Goal: Information Seeking & Learning: Learn about a topic

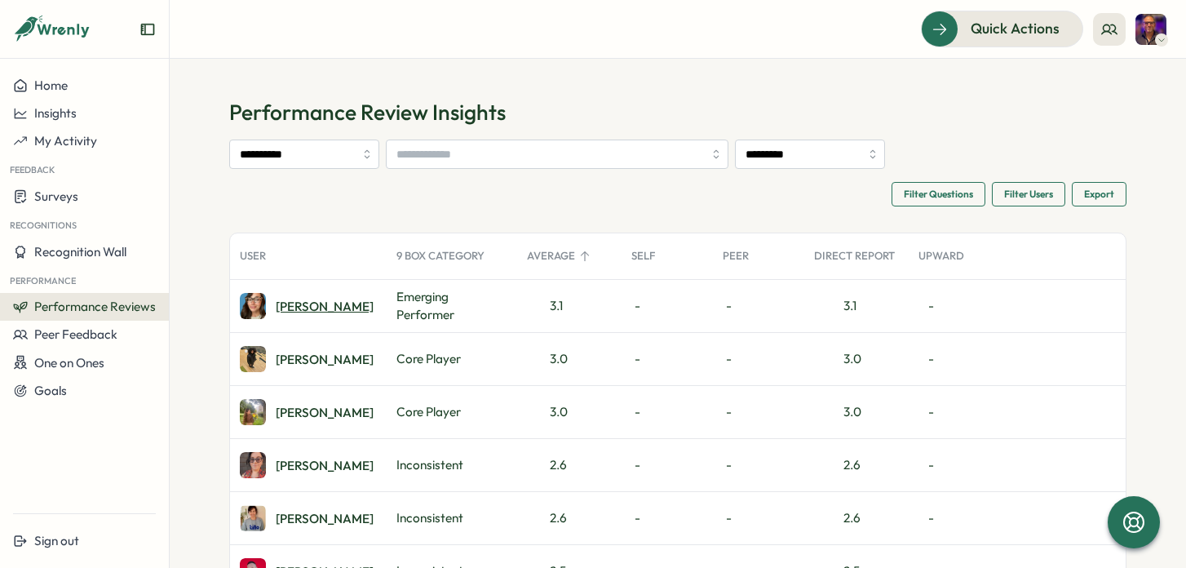
click at [291, 312] on div "[PERSON_NAME]" at bounding box center [325, 306] width 98 height 12
click at [93, 144] on span "My Activity" at bounding box center [65, 141] width 63 height 16
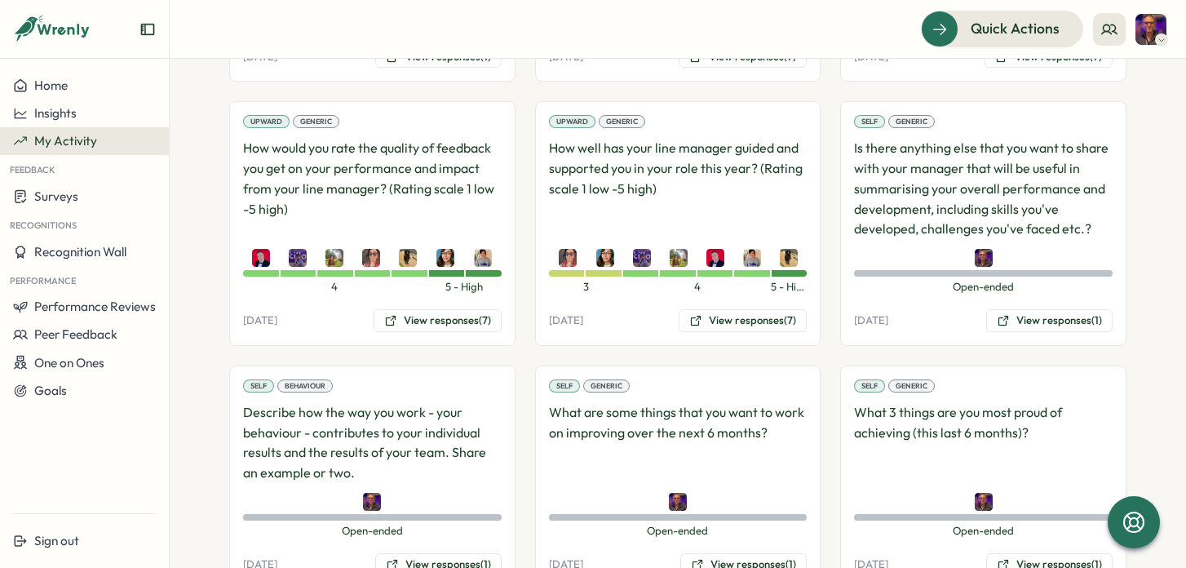
scroll to position [2166, 0]
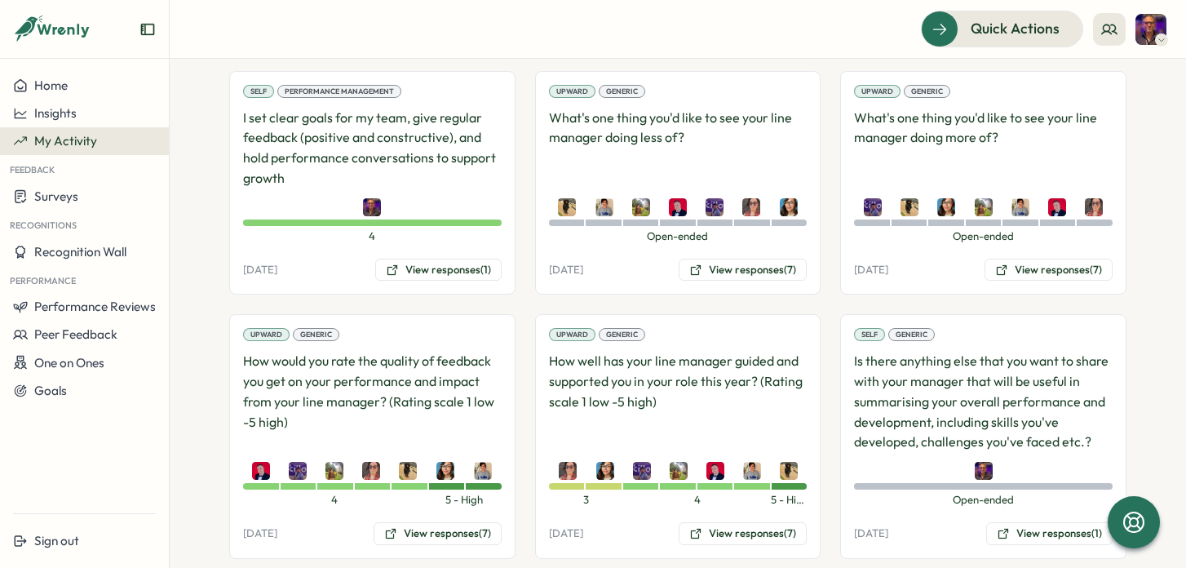
scroll to position [1897, 0]
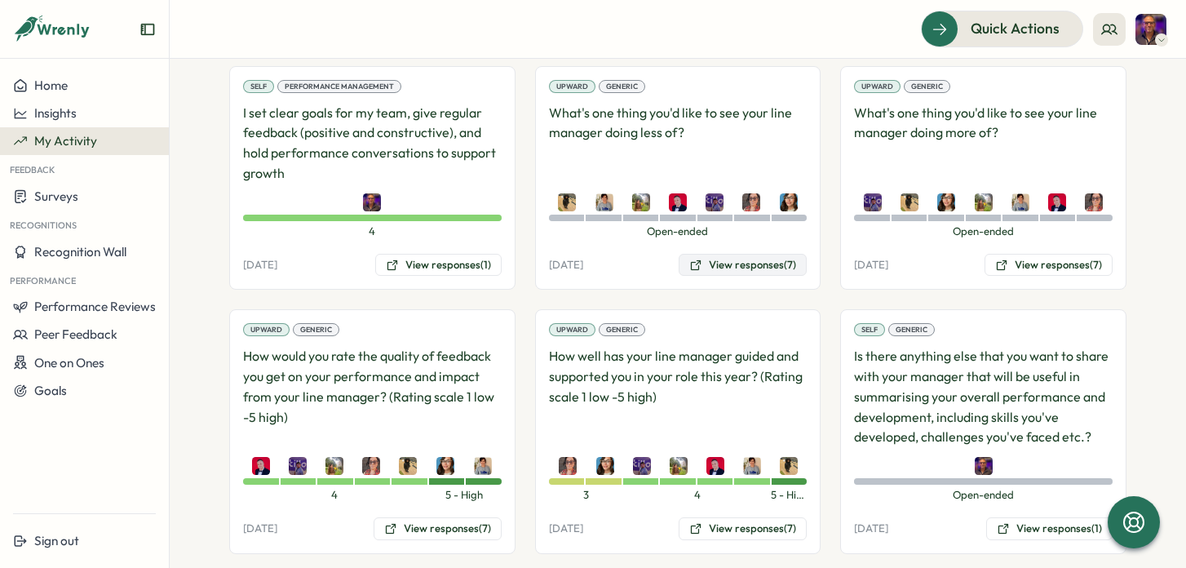
click at [712, 263] on button "View responses (7)" at bounding box center [743, 265] width 128 height 23
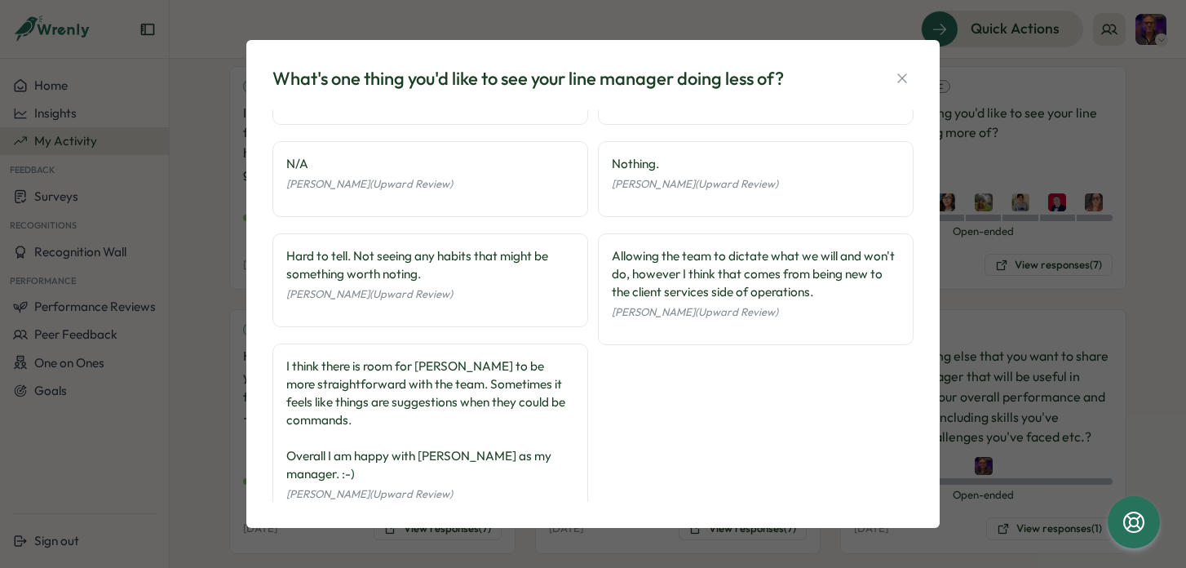
scroll to position [84, 0]
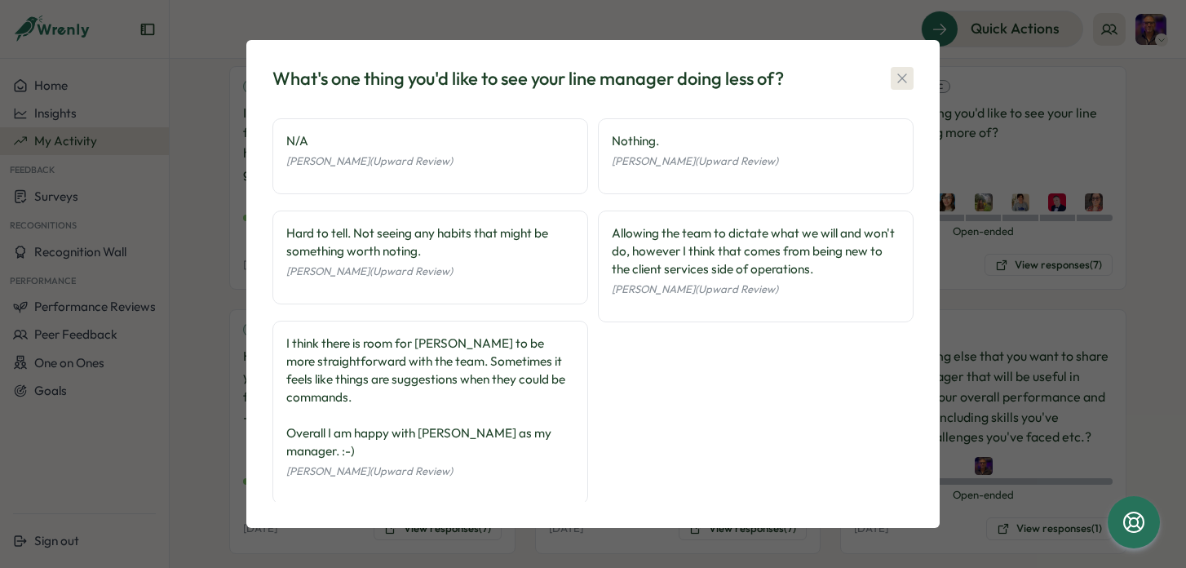
click at [906, 76] on icon "button" at bounding box center [902, 78] width 16 height 16
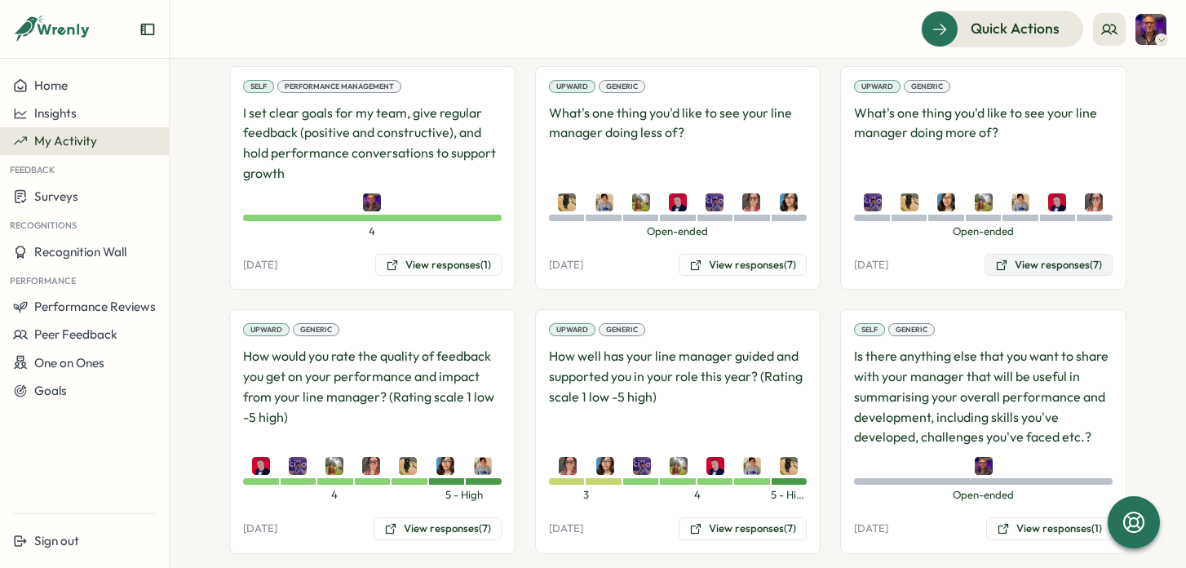
click at [1064, 268] on button "View responses (7)" at bounding box center [1049, 265] width 128 height 23
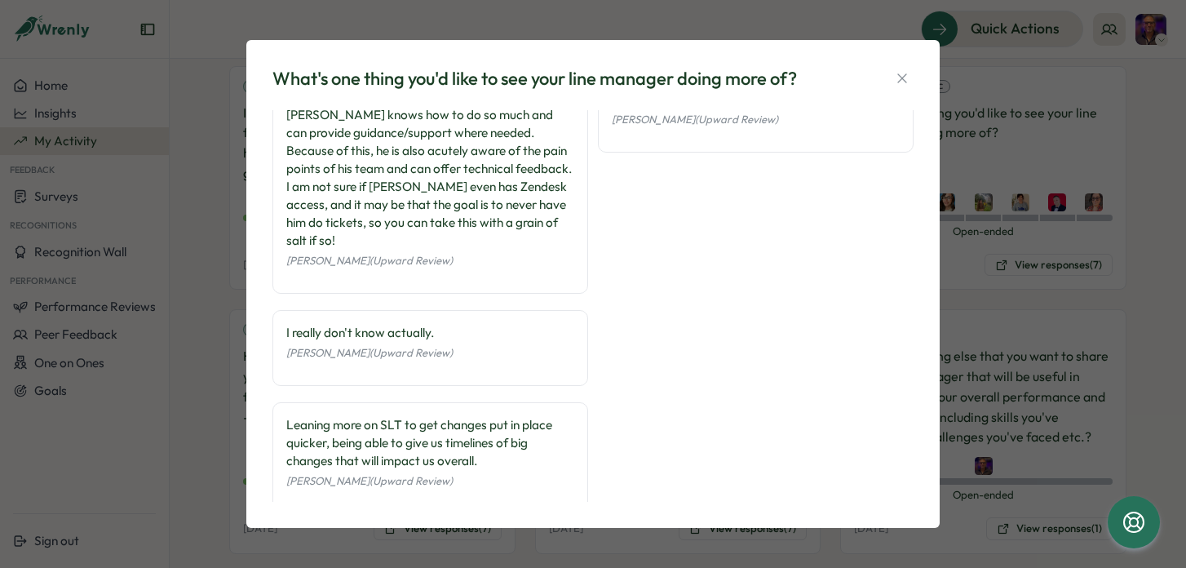
scroll to position [425, 0]
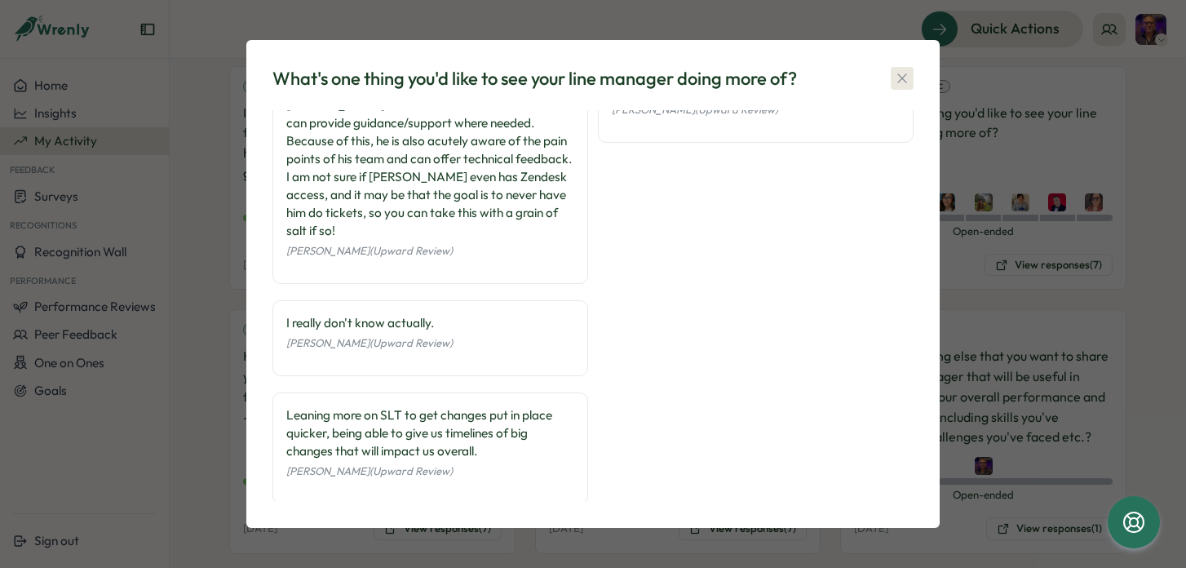
click at [900, 81] on icon "button" at bounding box center [902, 77] width 9 height 9
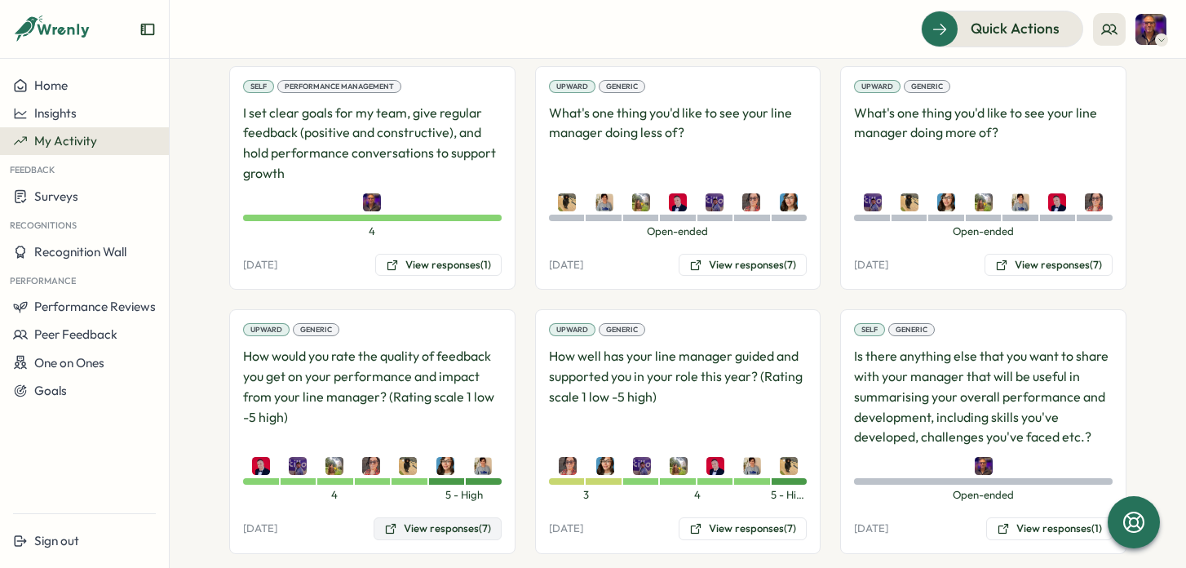
click at [425, 525] on button "View responses (7)" at bounding box center [438, 528] width 128 height 23
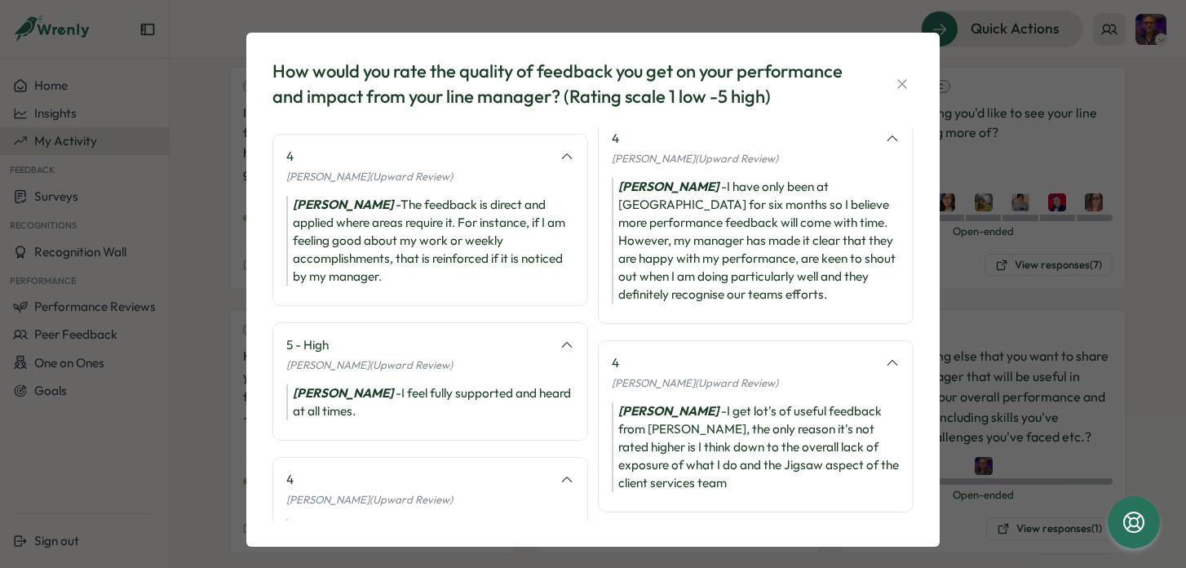
scroll to position [128, 0]
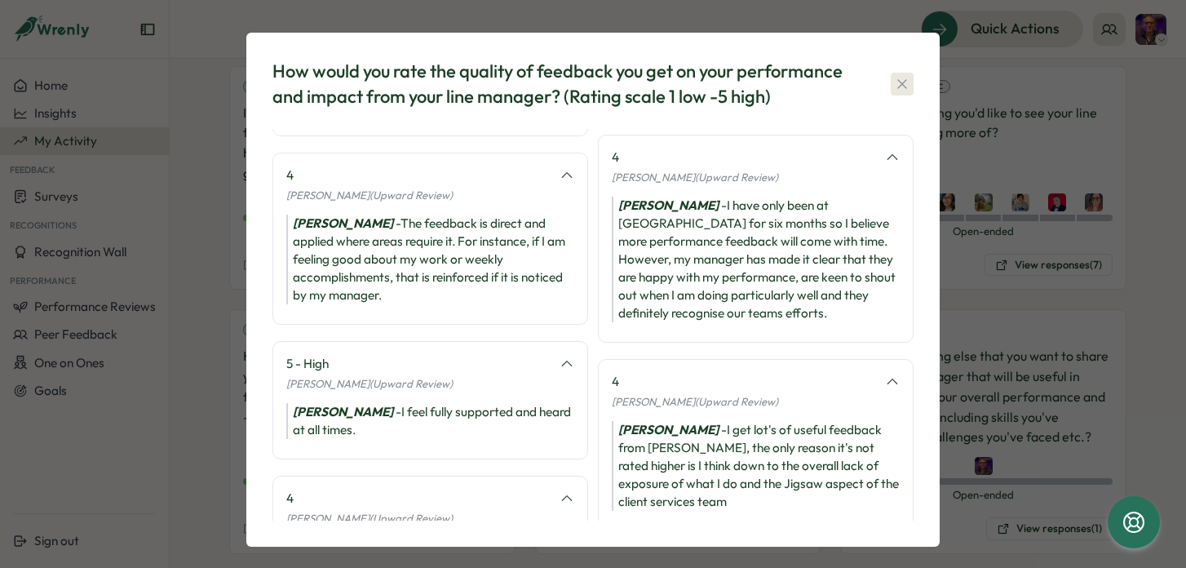
click at [899, 80] on icon "button" at bounding box center [902, 84] width 16 height 16
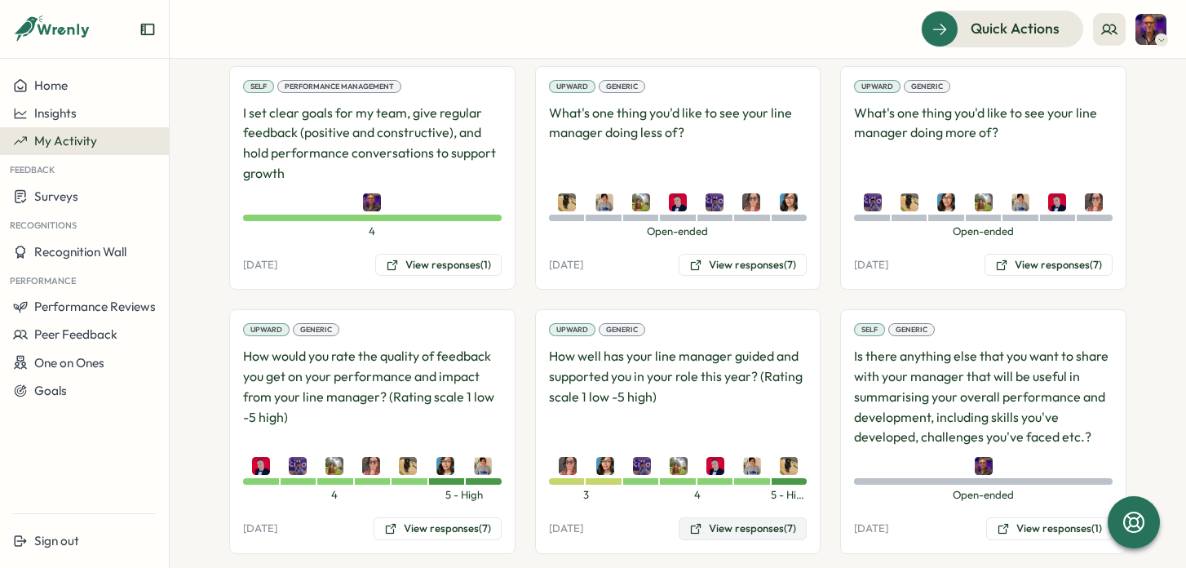
click at [747, 529] on button "View responses (7)" at bounding box center [743, 528] width 128 height 23
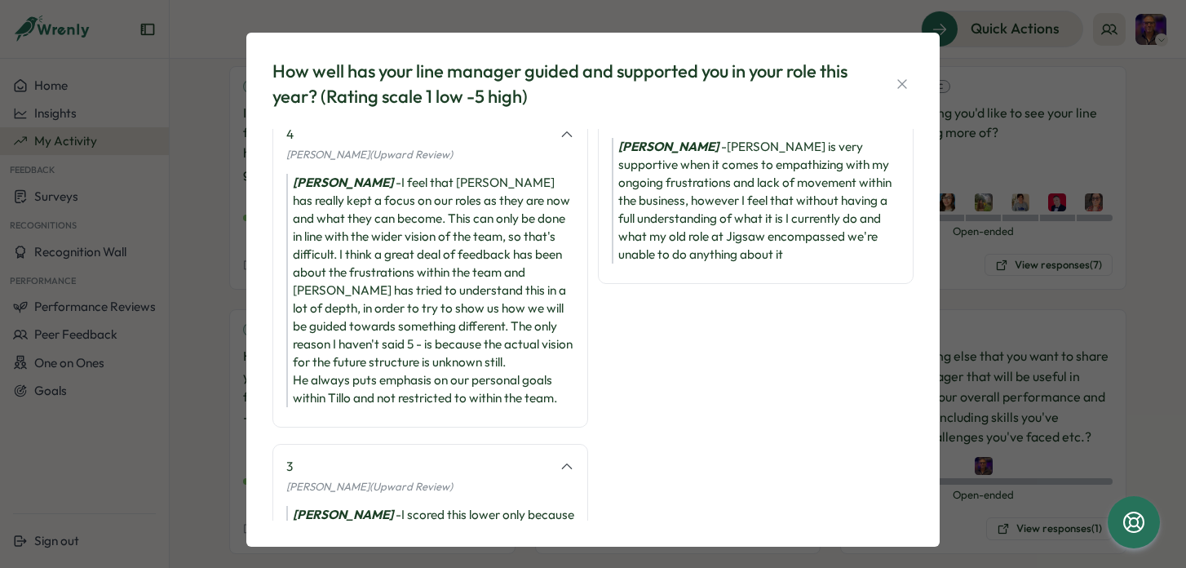
scroll to position [436, 0]
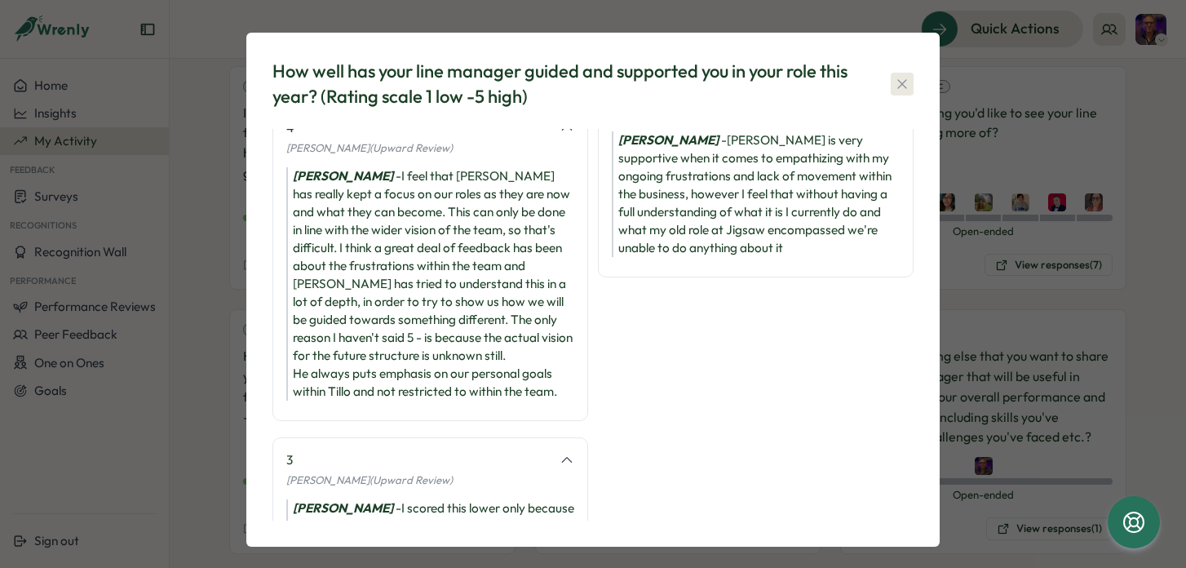
click at [898, 83] on icon "button" at bounding box center [902, 83] width 9 height 9
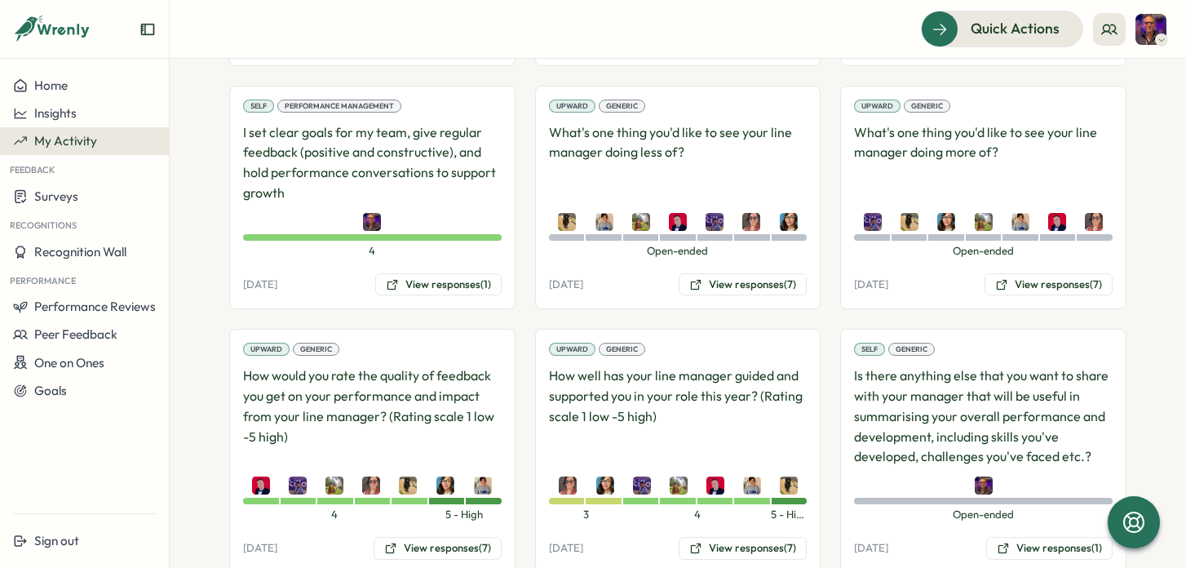
scroll to position [1880, 0]
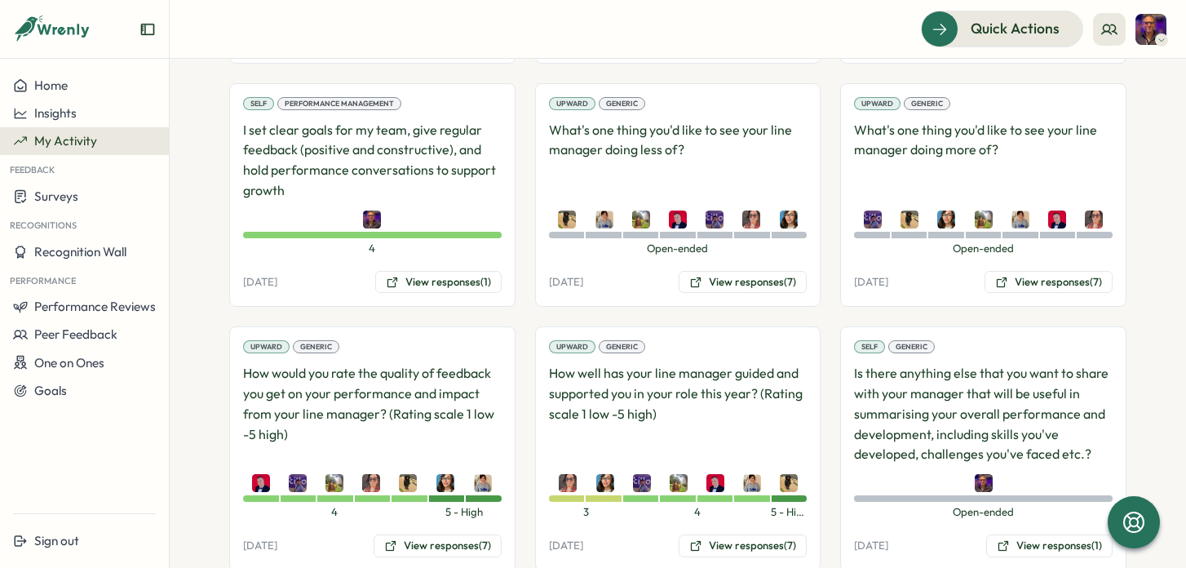
click at [661, 414] on p "How well has your line manager guided and supported you in your role this year?…" at bounding box center [678, 413] width 259 height 101
click at [742, 555] on button "View responses (7)" at bounding box center [743, 545] width 128 height 23
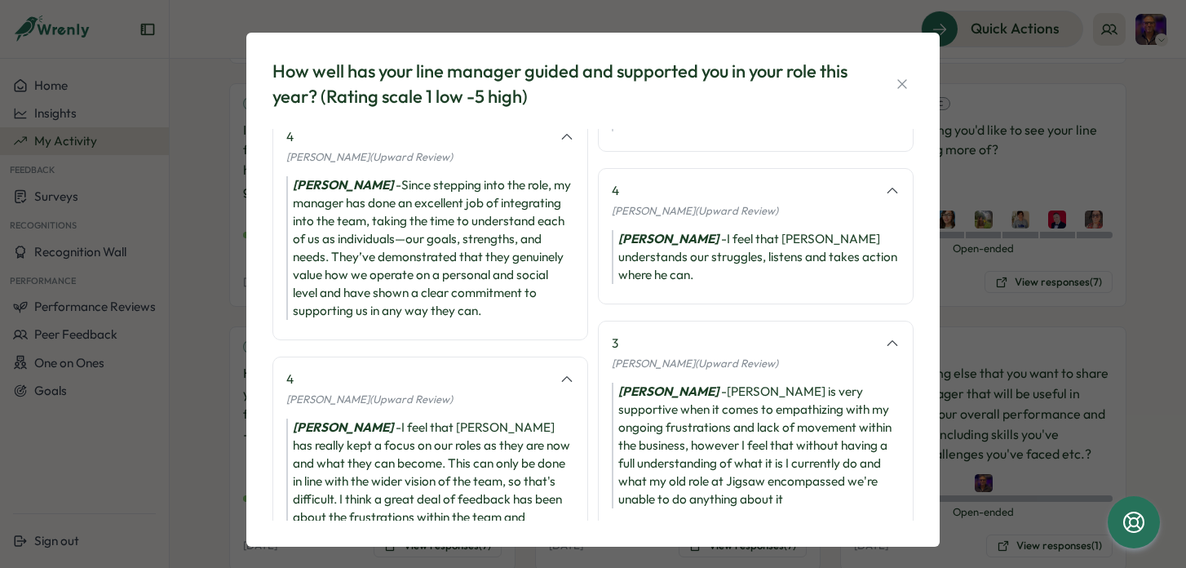
scroll to position [196, 0]
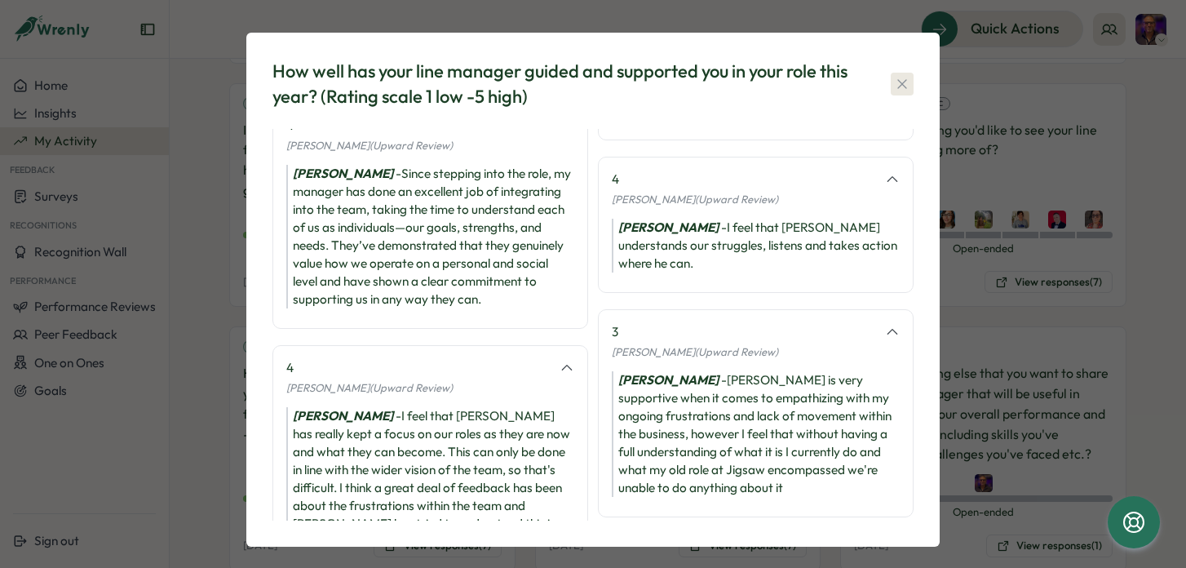
click at [898, 86] on icon "button" at bounding box center [902, 83] width 9 height 9
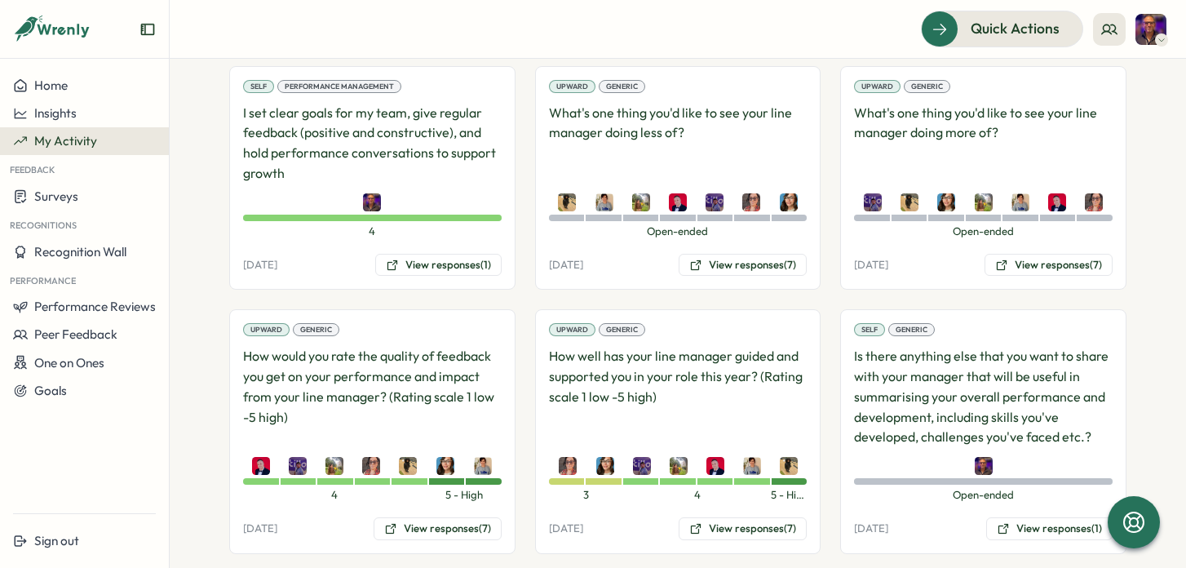
scroll to position [1890, 0]
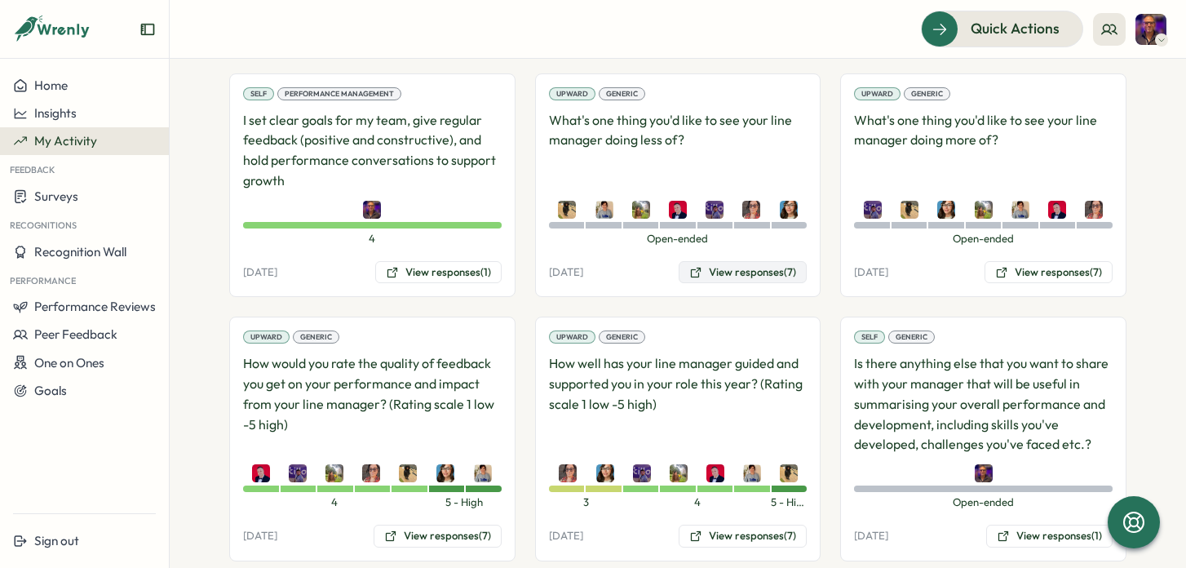
click at [739, 273] on button "View responses (7)" at bounding box center [743, 272] width 128 height 23
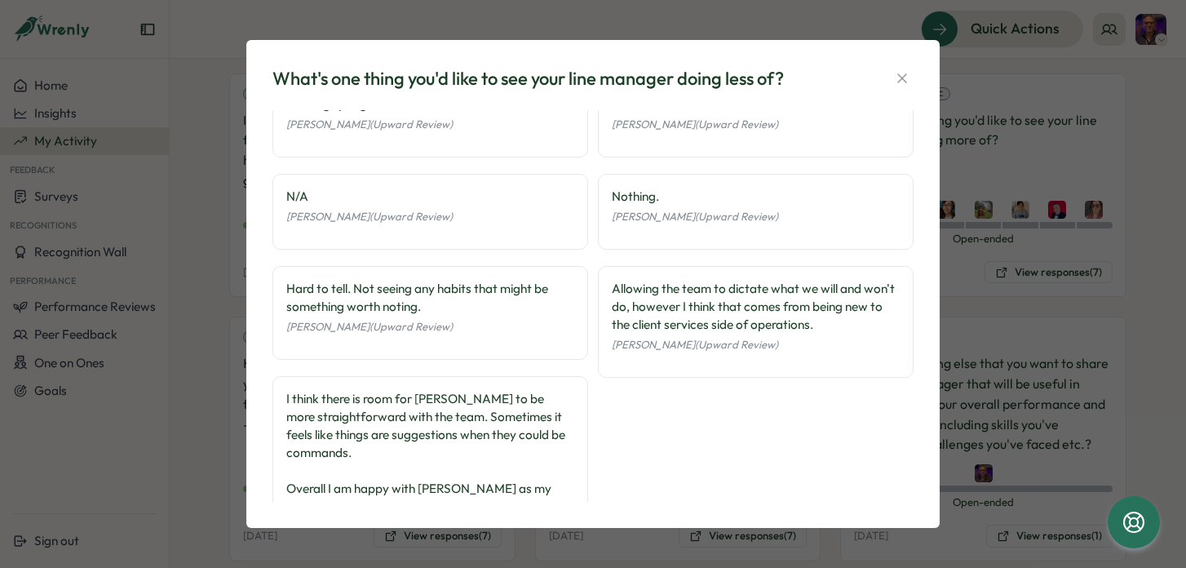
scroll to position [0, 0]
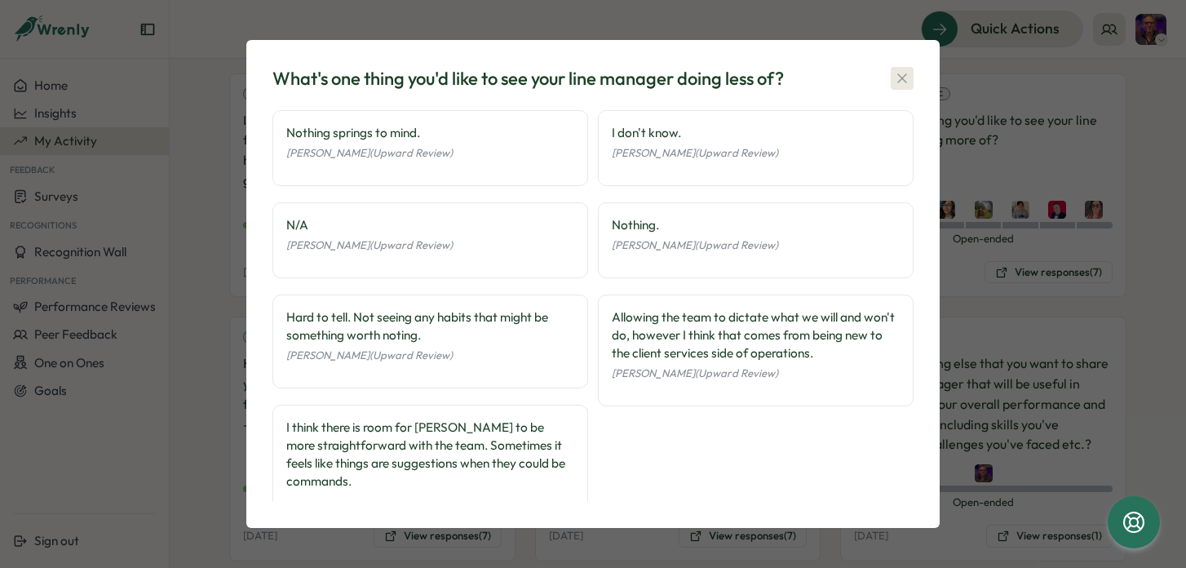
click at [898, 79] on icon "button" at bounding box center [902, 78] width 16 height 16
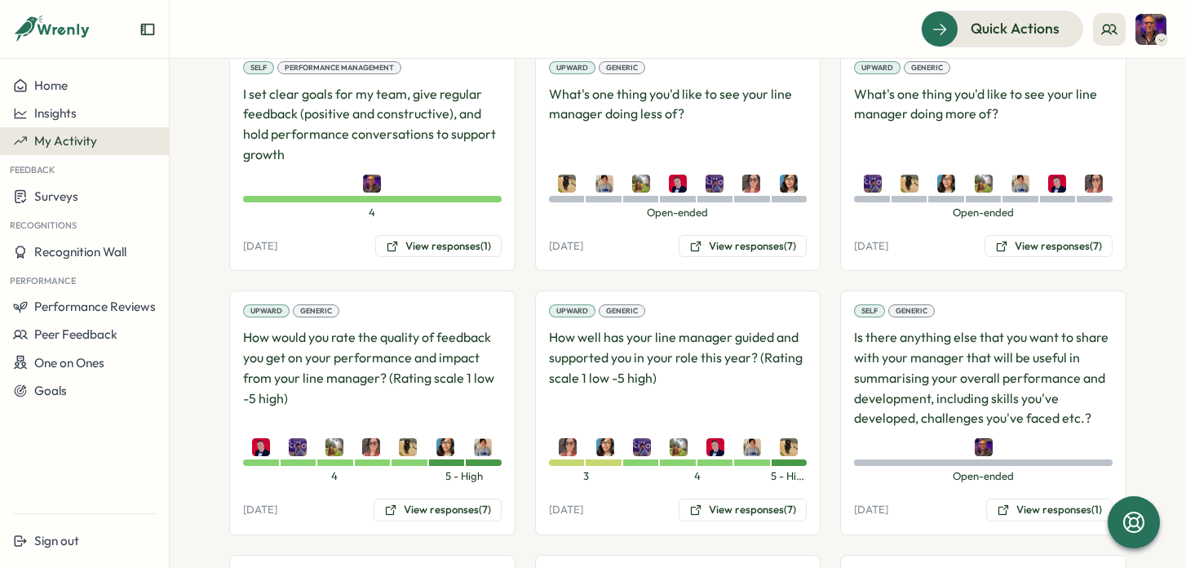
scroll to position [1922, 0]
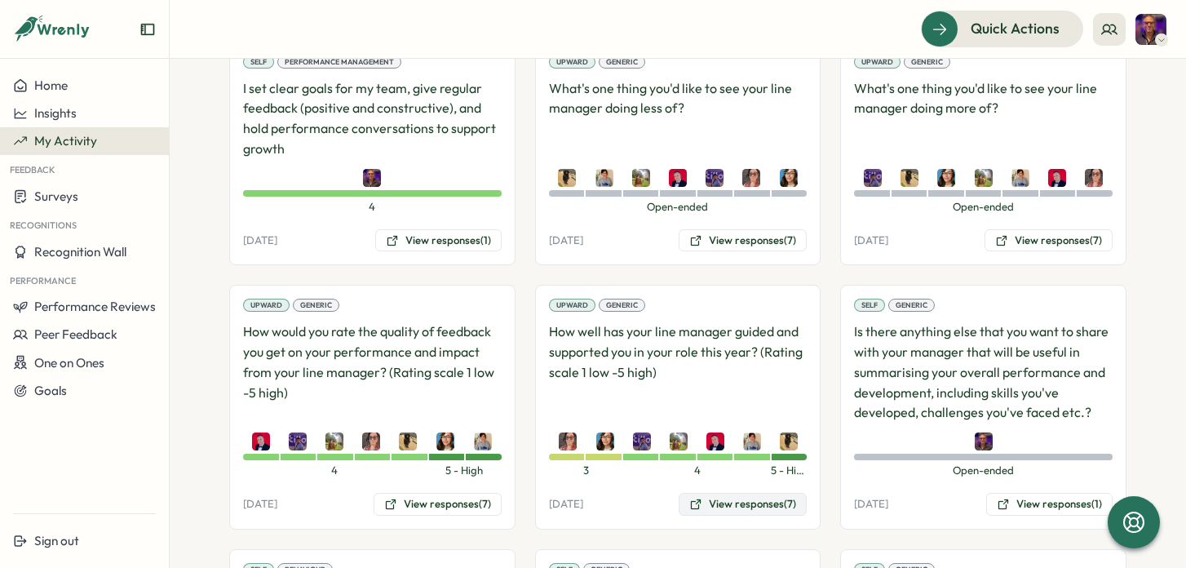
click at [739, 509] on button "View responses (7)" at bounding box center [743, 504] width 128 height 23
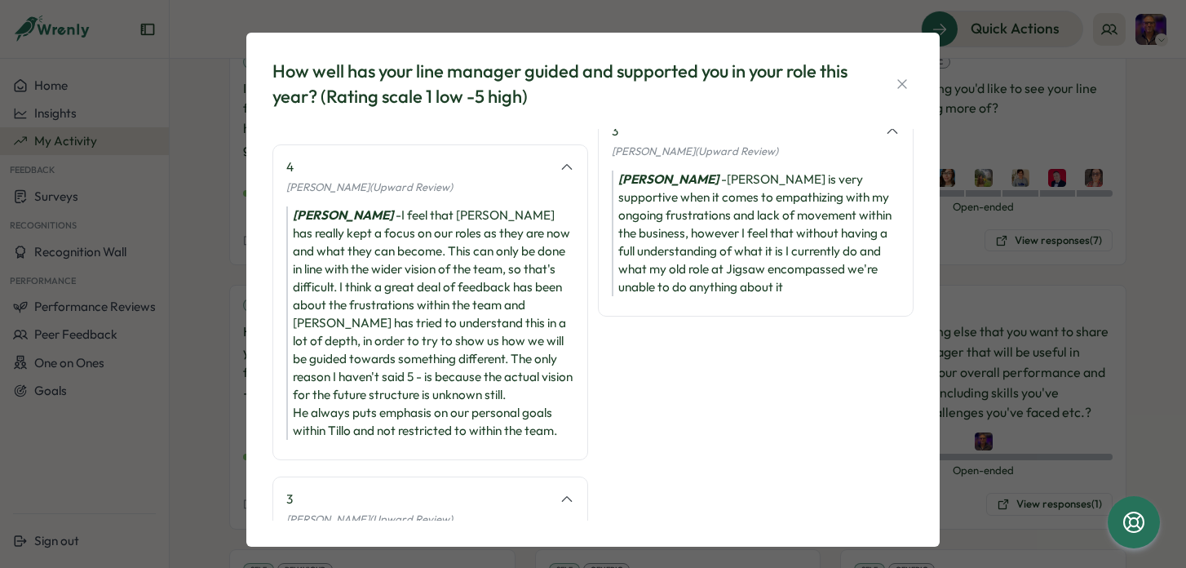
scroll to position [399, 0]
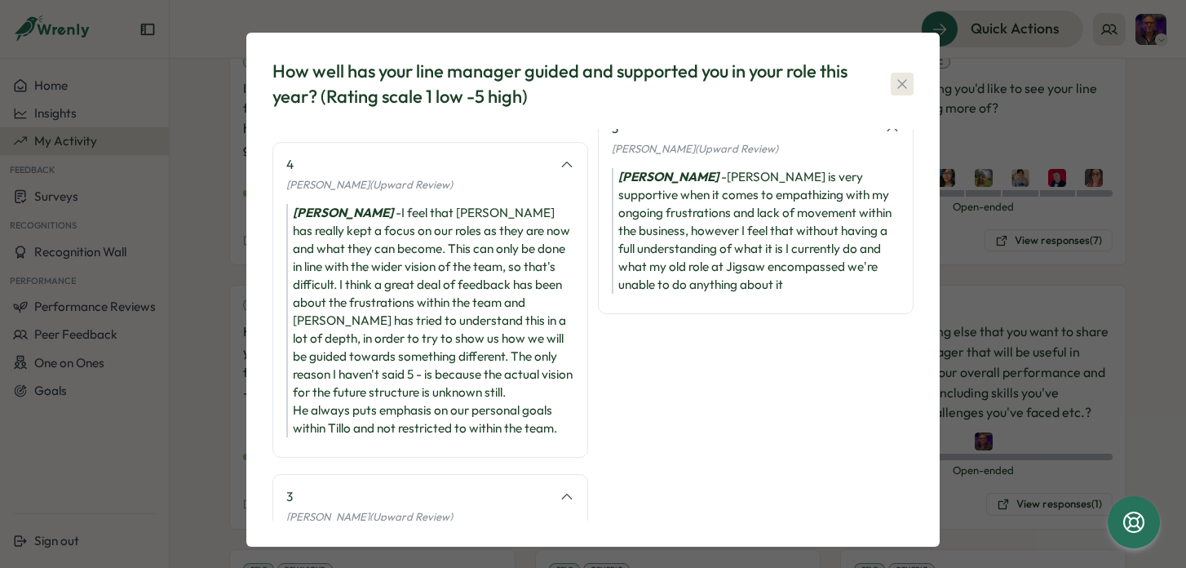
click at [895, 85] on icon "button" at bounding box center [902, 84] width 16 height 16
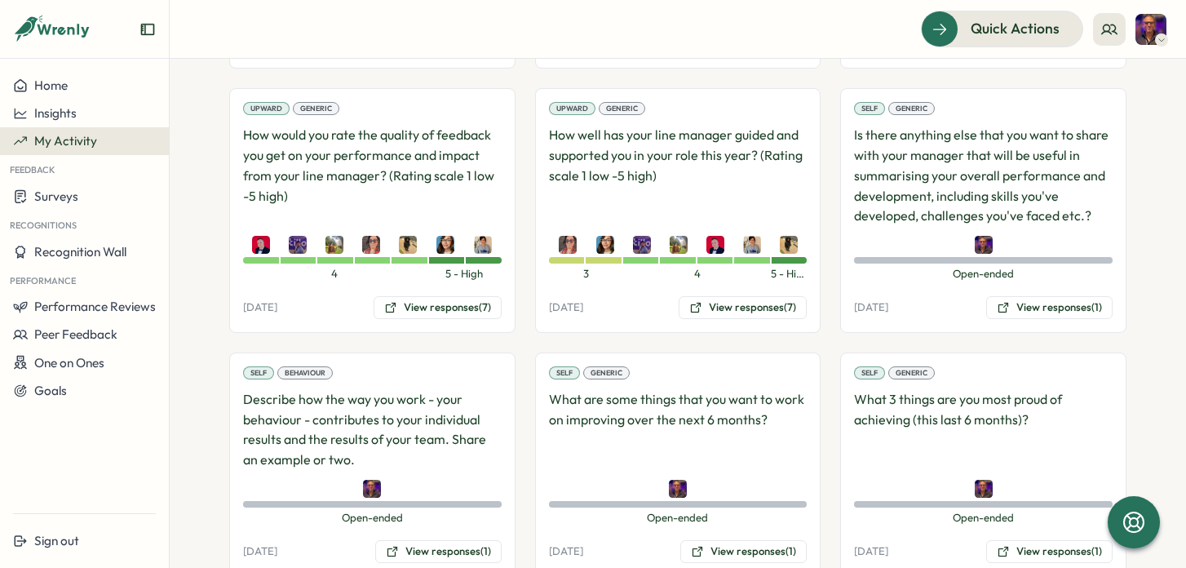
scroll to position [2117, 0]
